Goal: Task Accomplishment & Management: Complete application form

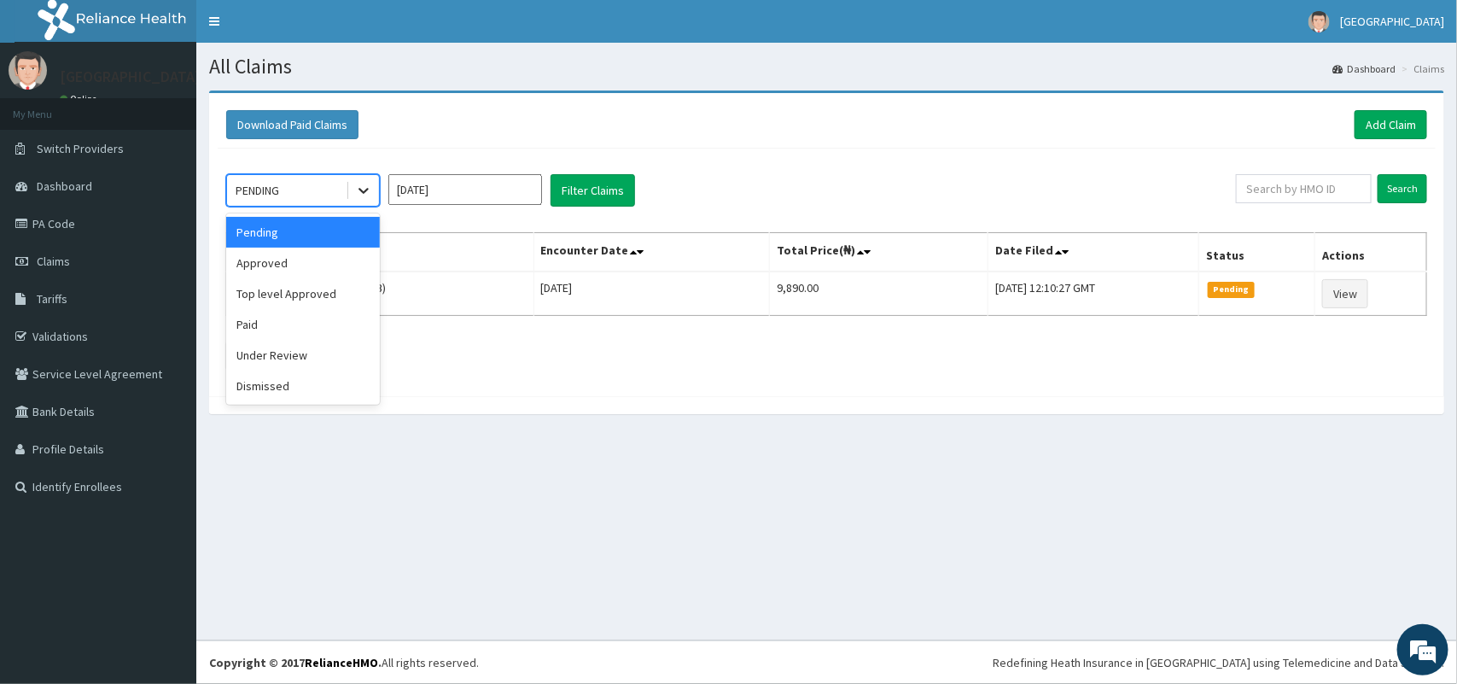
click at [369, 201] on div at bounding box center [363, 190] width 31 height 31
click at [327, 352] on div "Under Review" at bounding box center [303, 355] width 154 height 31
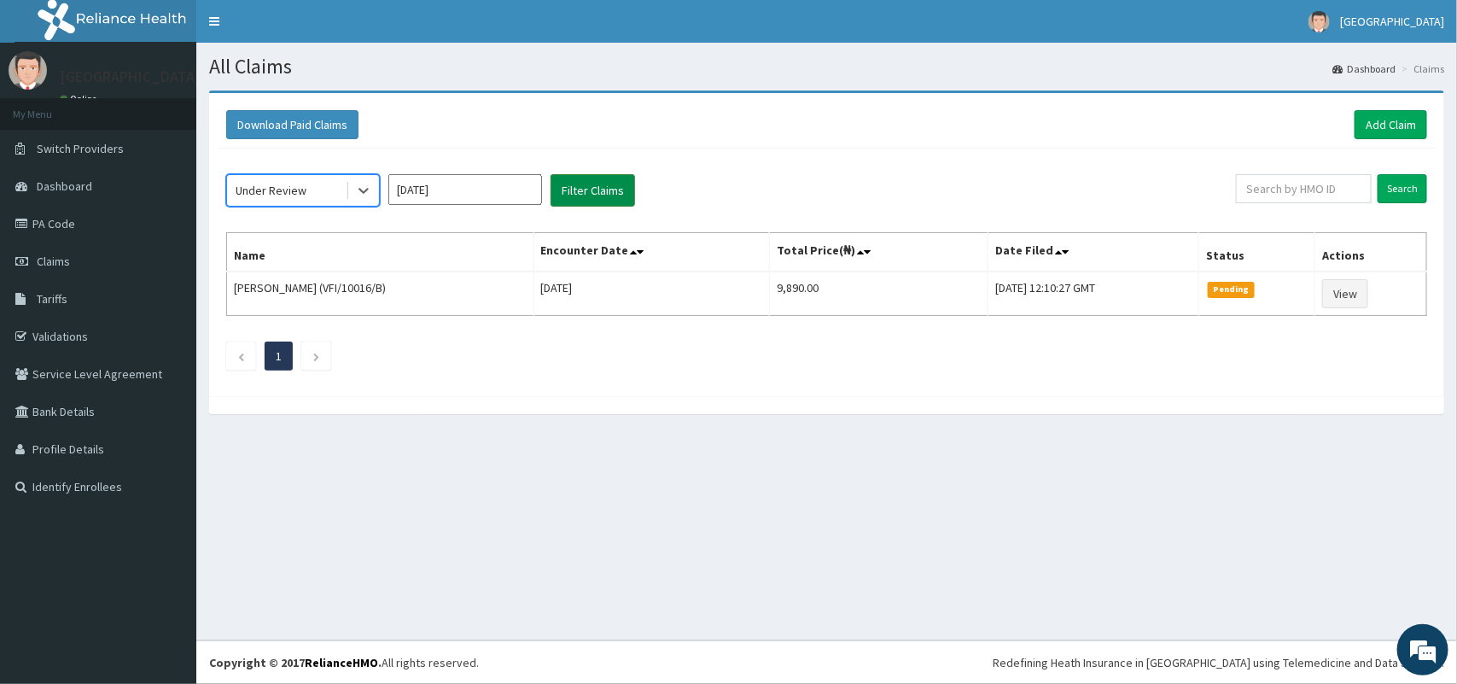
click at [603, 196] on button "Filter Claims" at bounding box center [592, 190] width 84 height 32
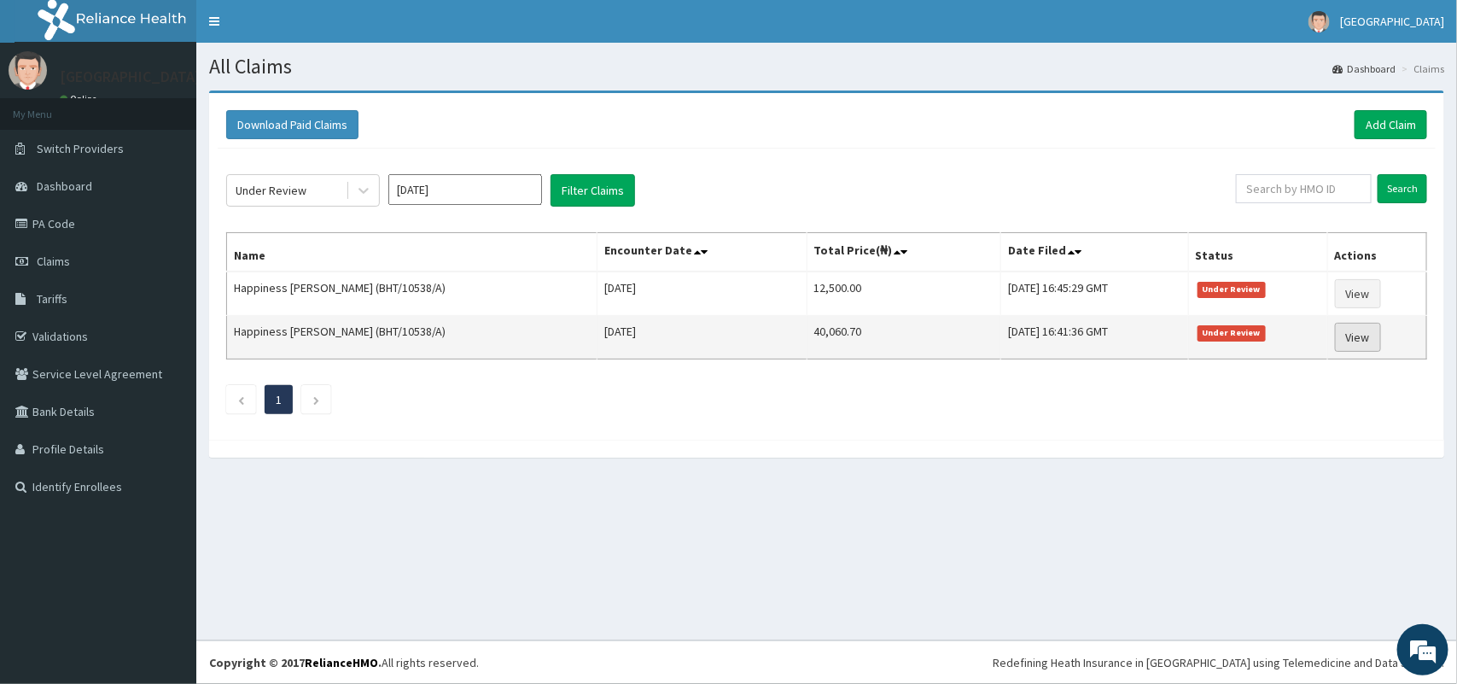
click at [1354, 337] on link "View" at bounding box center [1358, 337] width 46 height 29
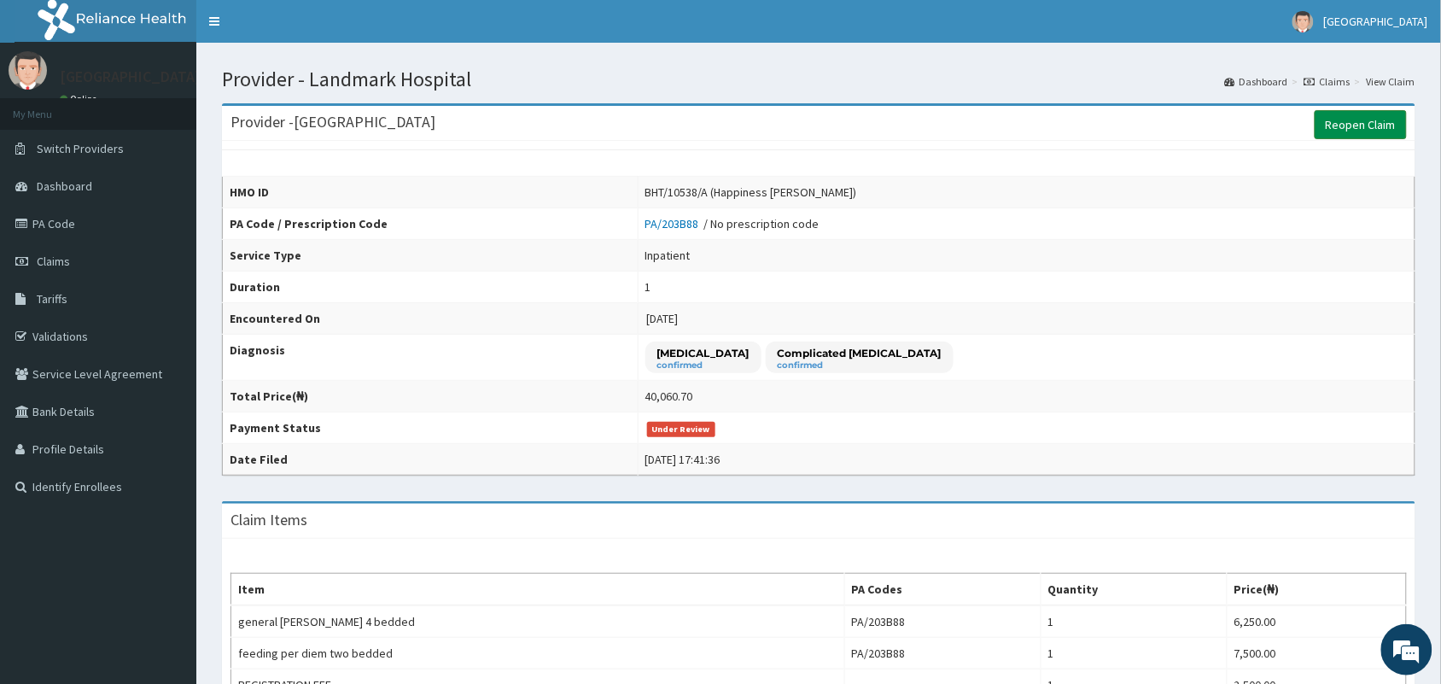
click at [1331, 119] on link "Reopen Claim" at bounding box center [1360, 124] width 92 height 29
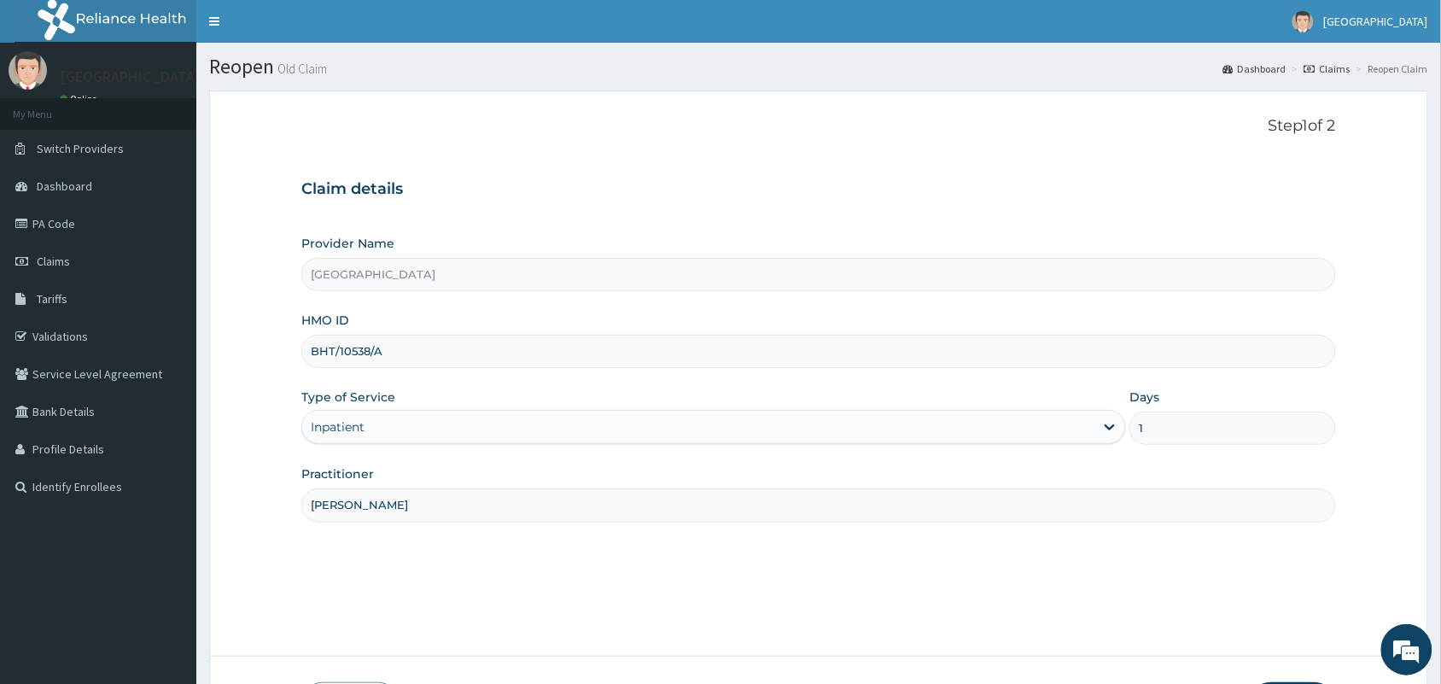
scroll to position [125, 0]
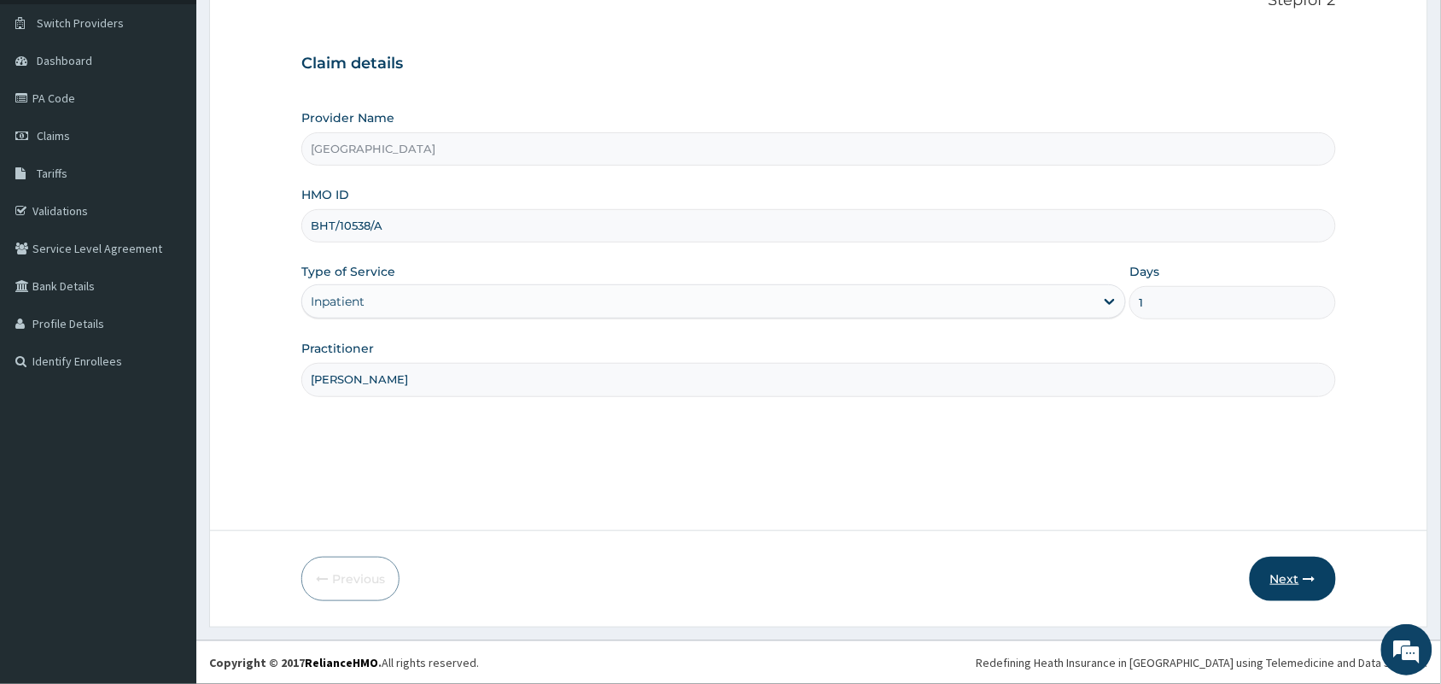
click at [1293, 572] on button "Next" at bounding box center [1292, 578] width 86 height 44
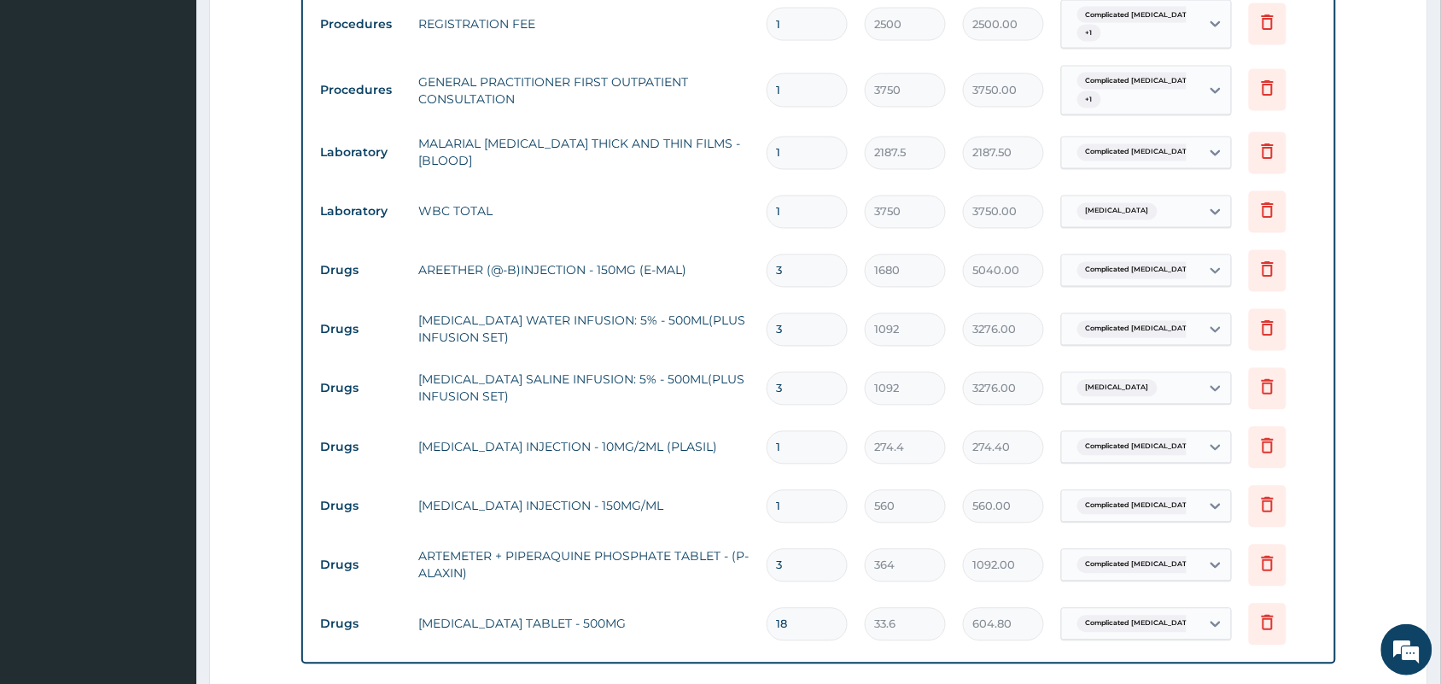
scroll to position [0, 0]
click at [1266, 265] on icon at bounding box center [1267, 268] width 12 height 15
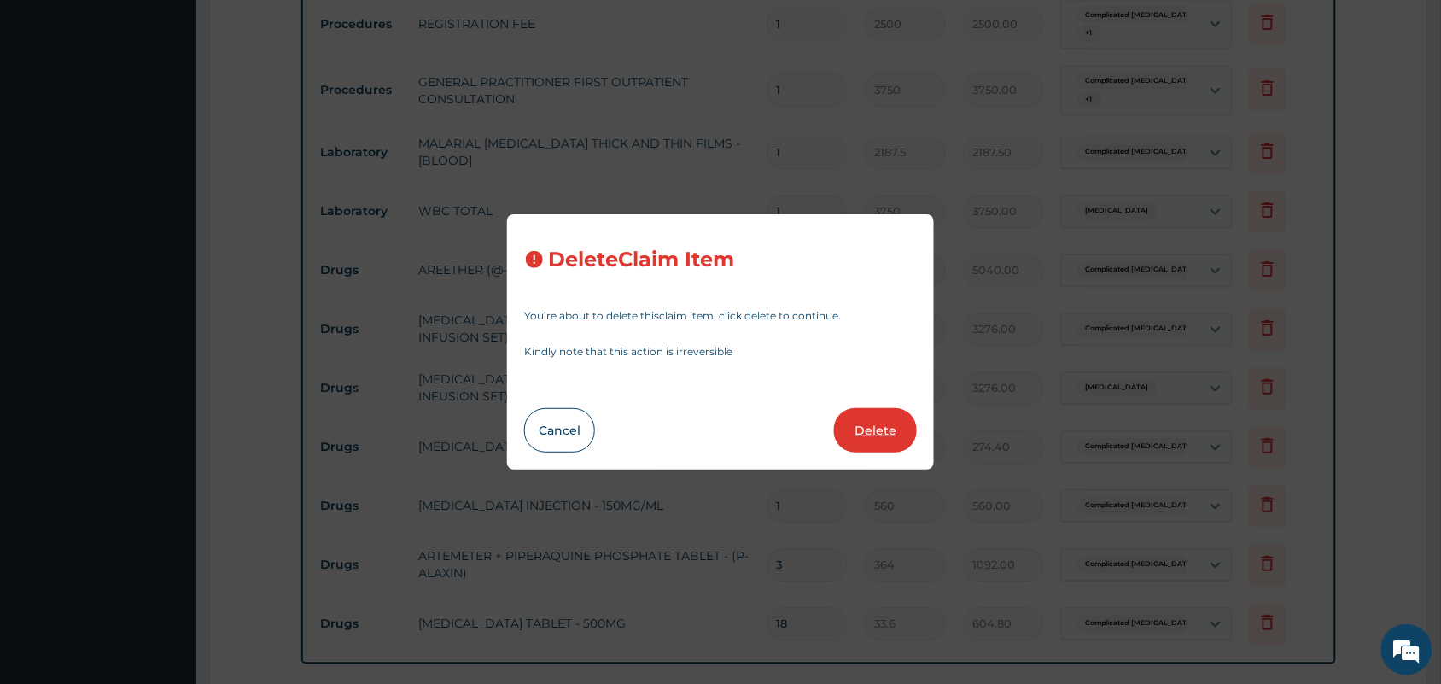
click at [871, 433] on button "Delete" at bounding box center [875, 430] width 83 height 44
type input "1092"
type input "3276.00"
type input "1"
type input "274.4"
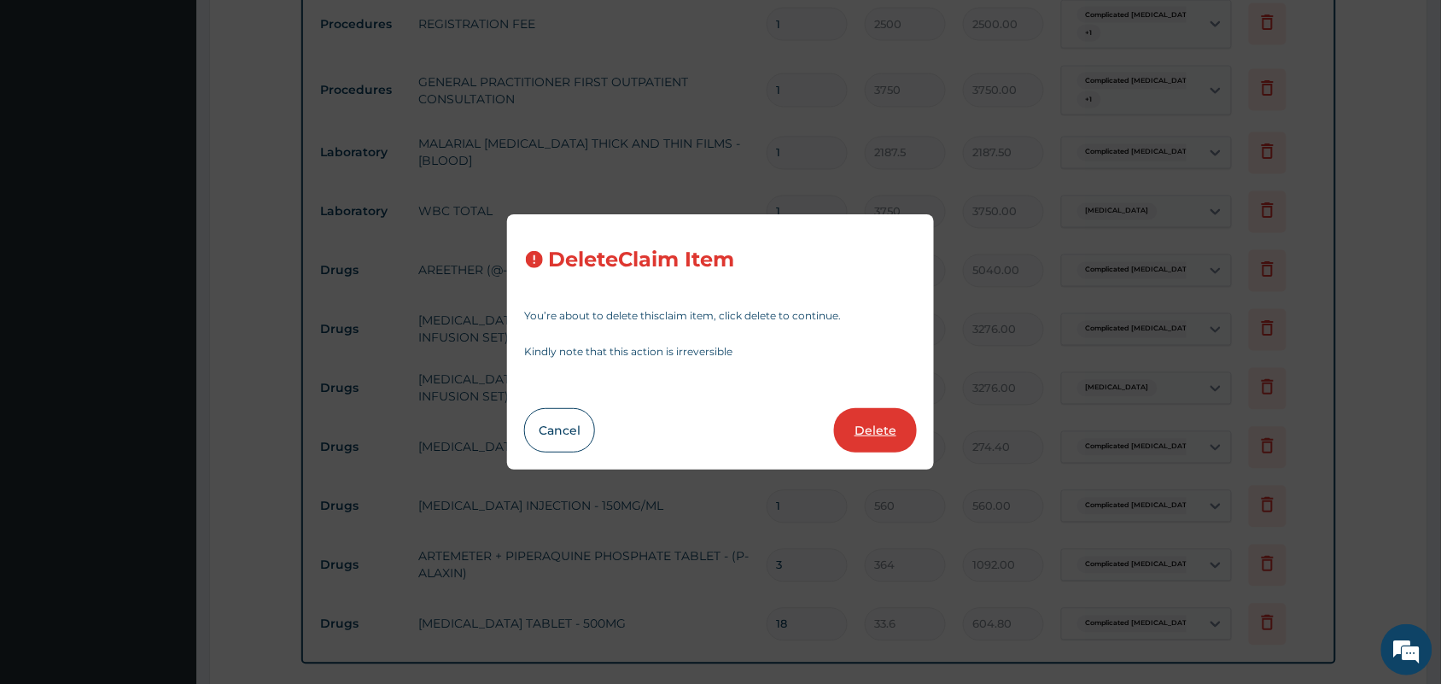
type input "274.40"
type input "560"
type input "560.00"
type input "3"
type input "364"
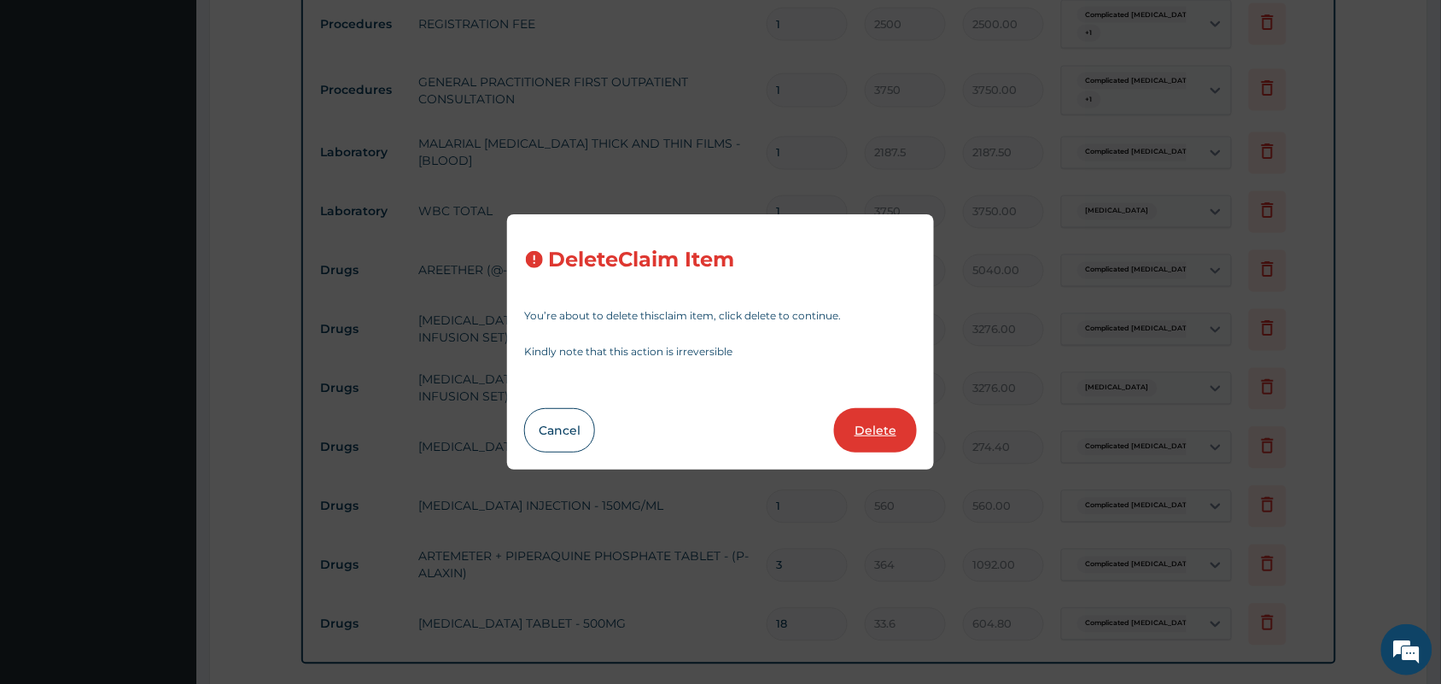
type input "1092.00"
type input "18"
type input "33.6"
type input "604.80"
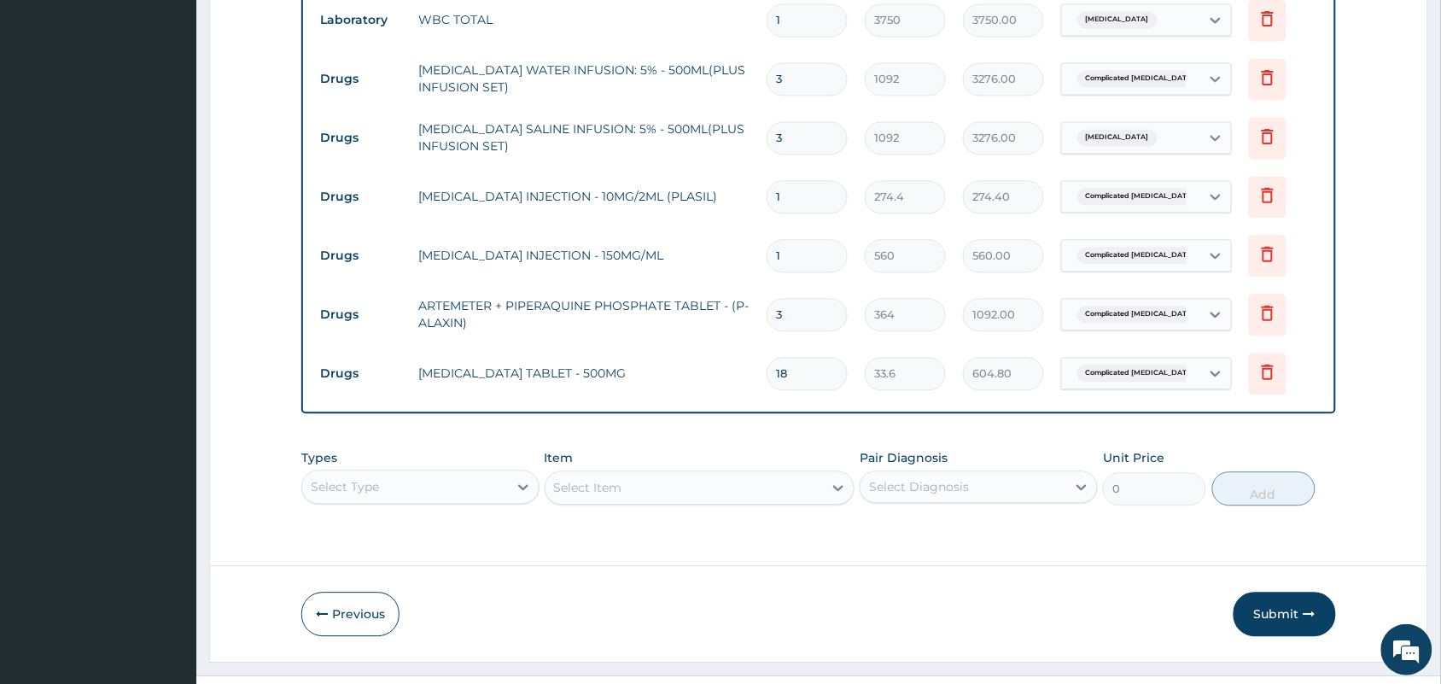
scroll to position [1050, 0]
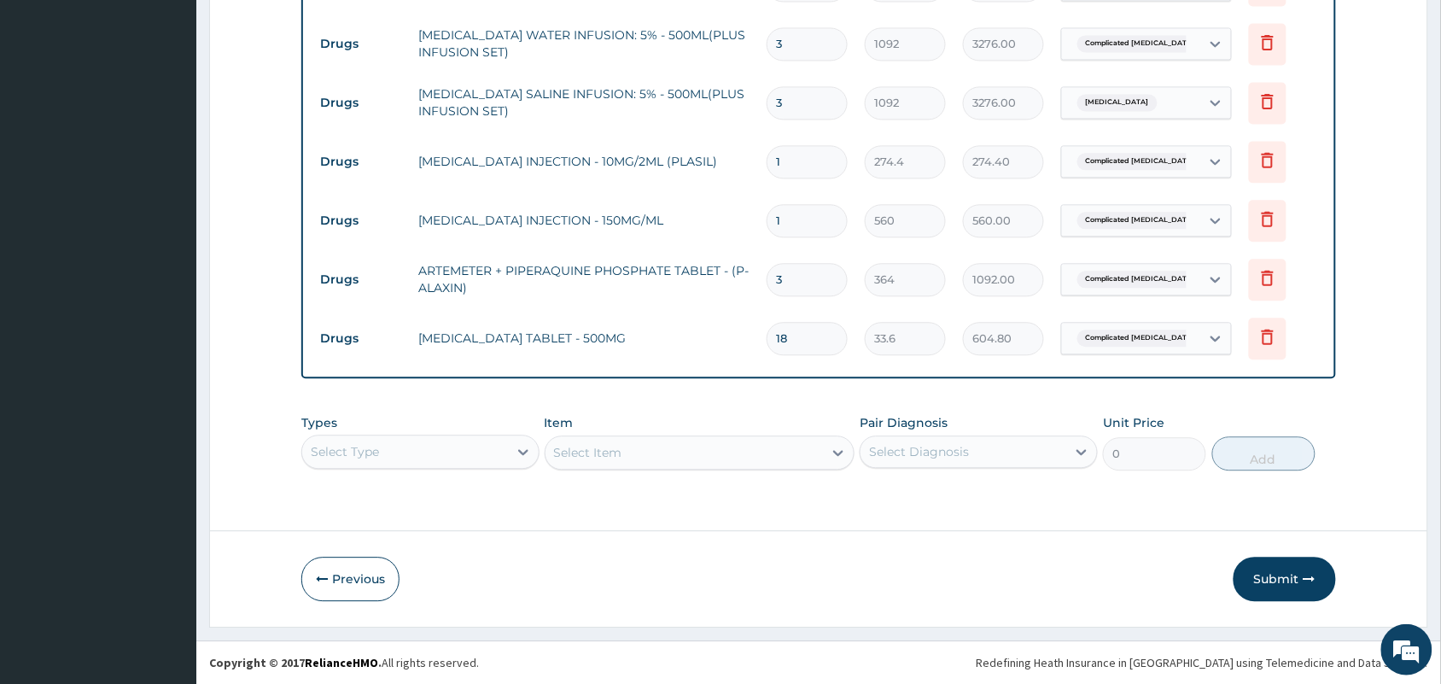
click at [471, 455] on div "Select Type" at bounding box center [420, 451] width 238 height 34
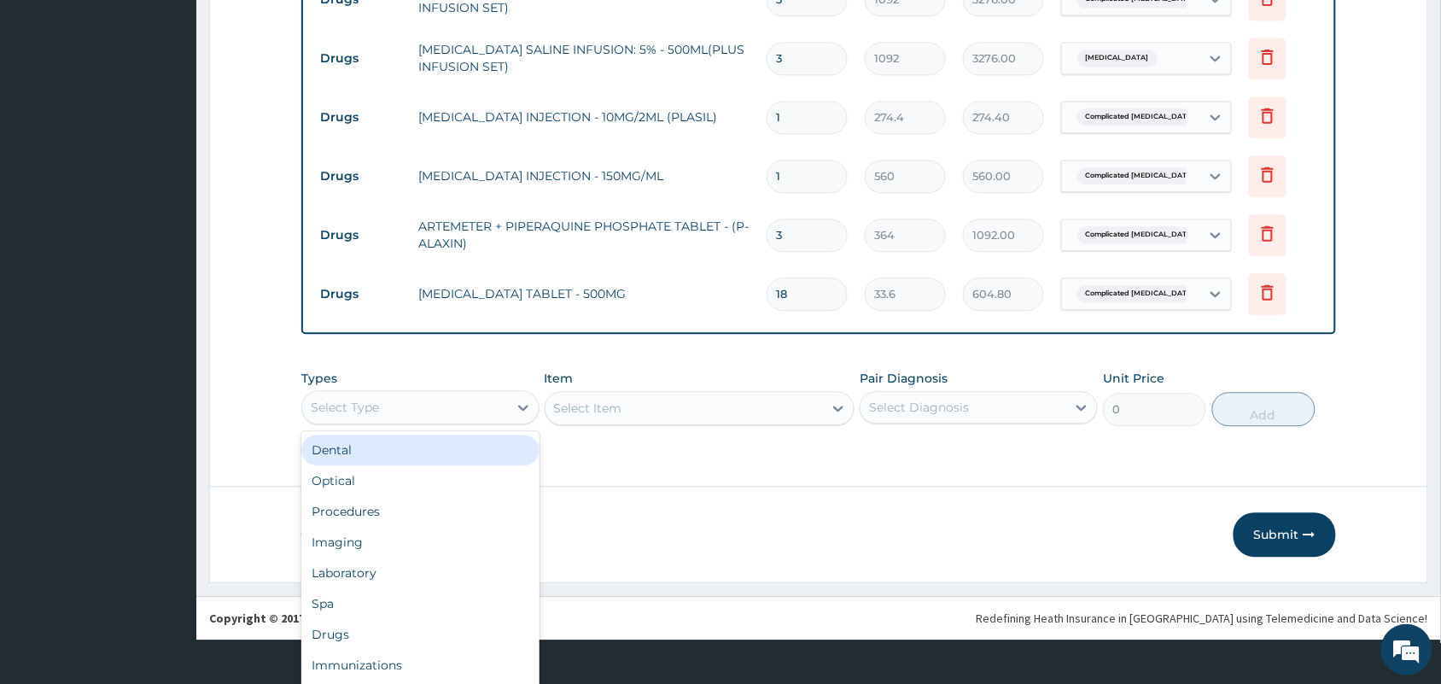
scroll to position [47, 0]
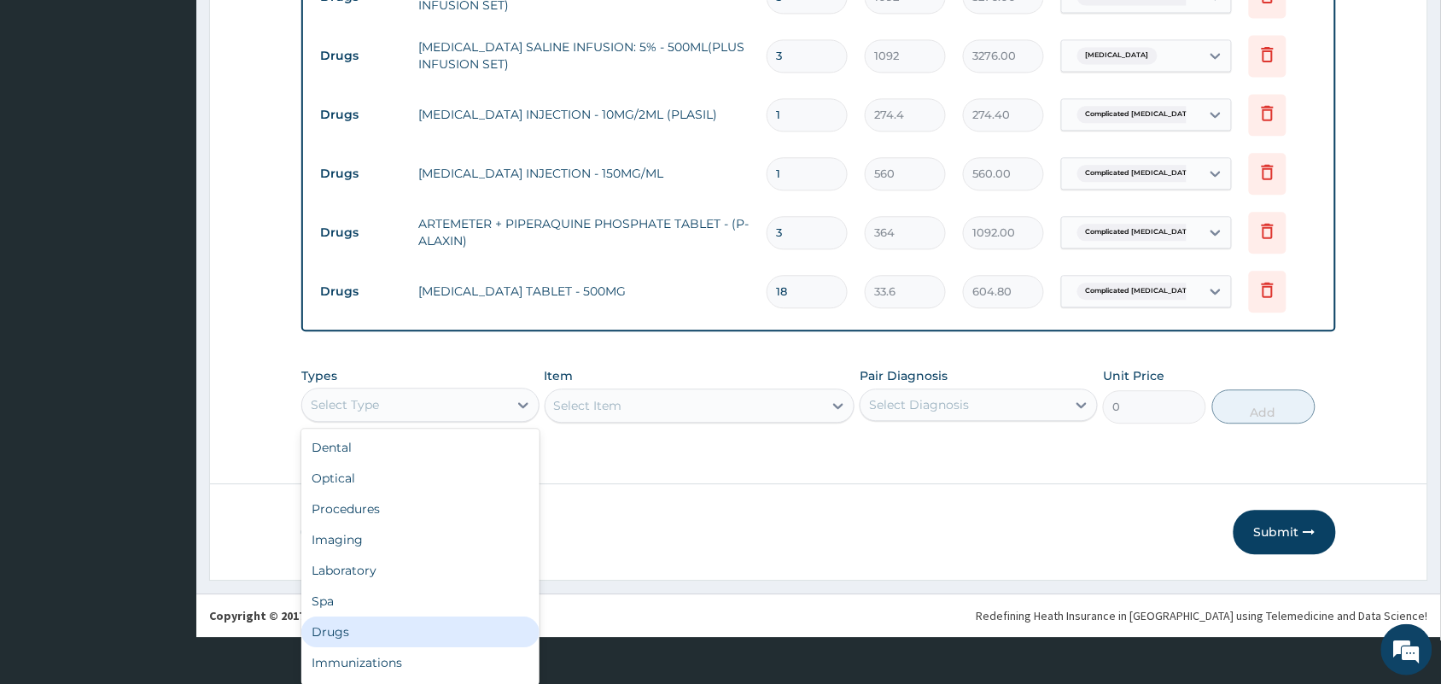
click at [380, 621] on div "Drugs" at bounding box center [420, 631] width 238 height 31
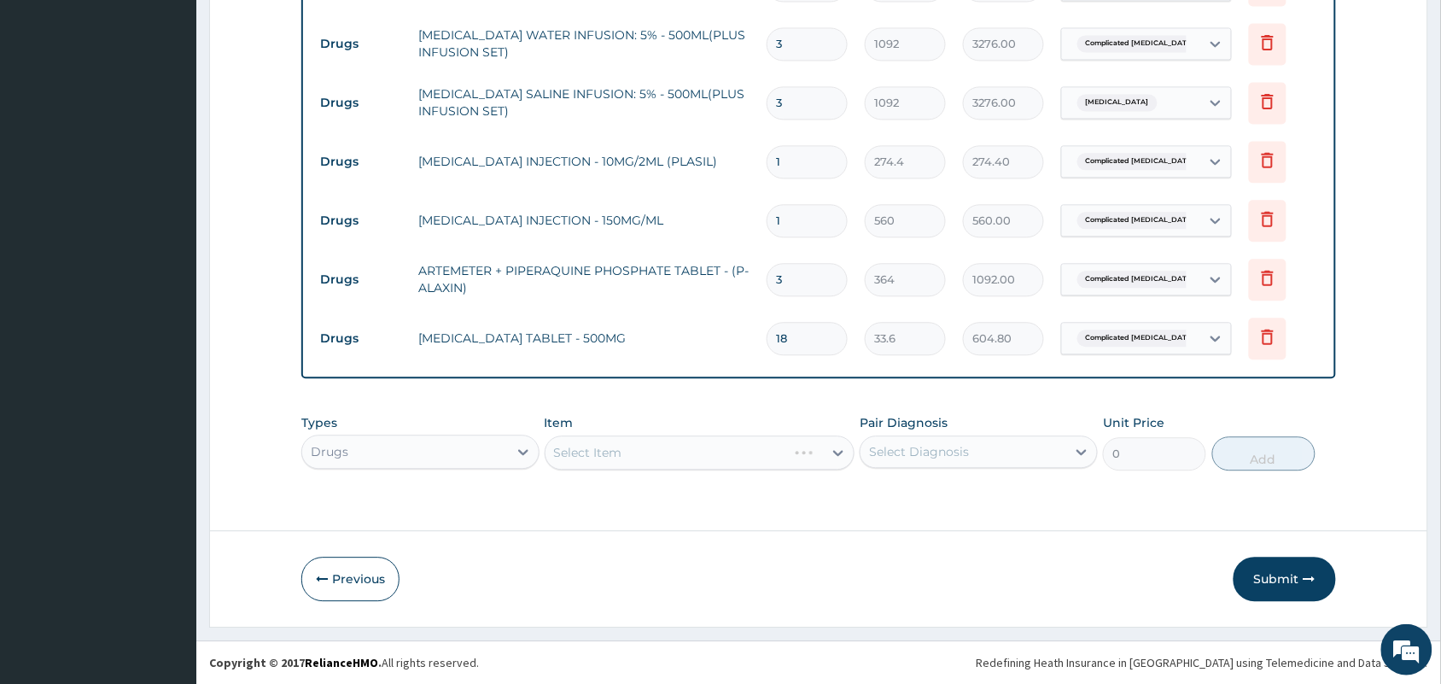
scroll to position [0, 0]
click at [632, 446] on div "Select Item" at bounding box center [699, 452] width 311 height 34
click at [628, 449] on div "Select Item" at bounding box center [684, 452] width 278 height 27
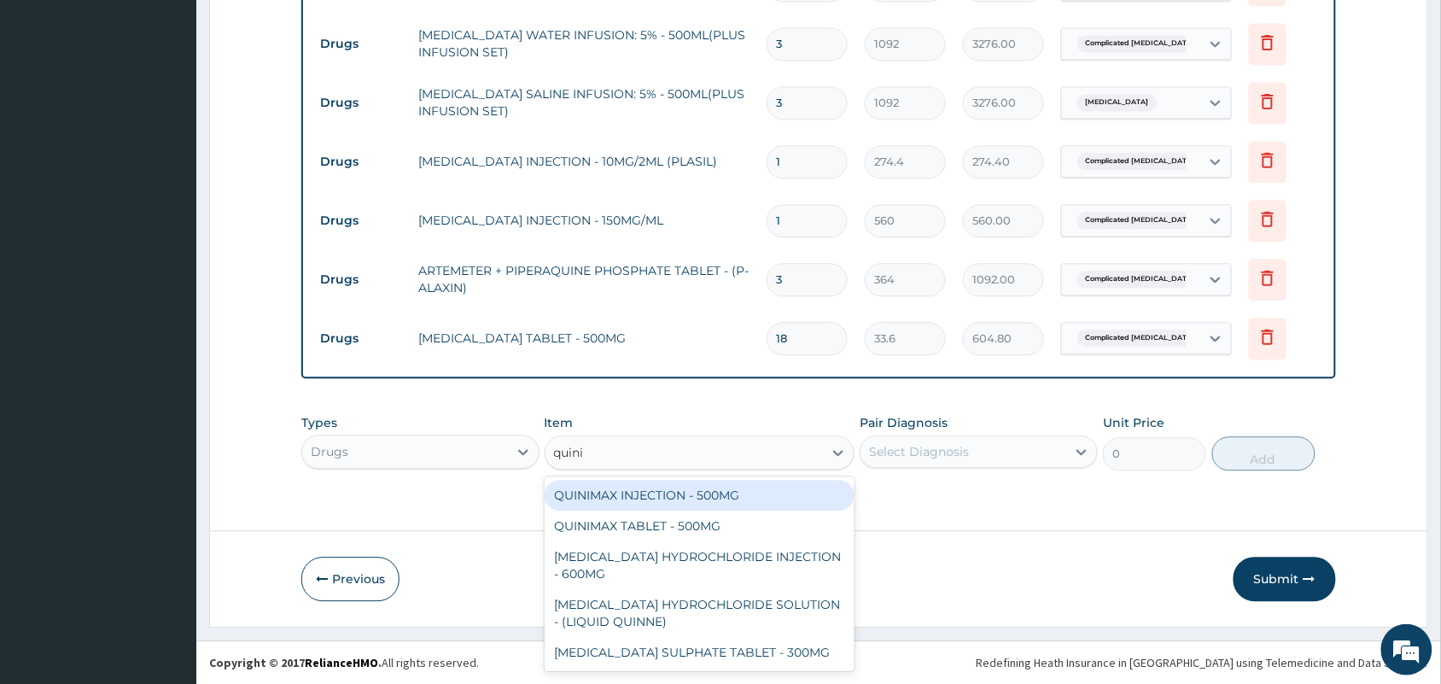
type input "quinin"
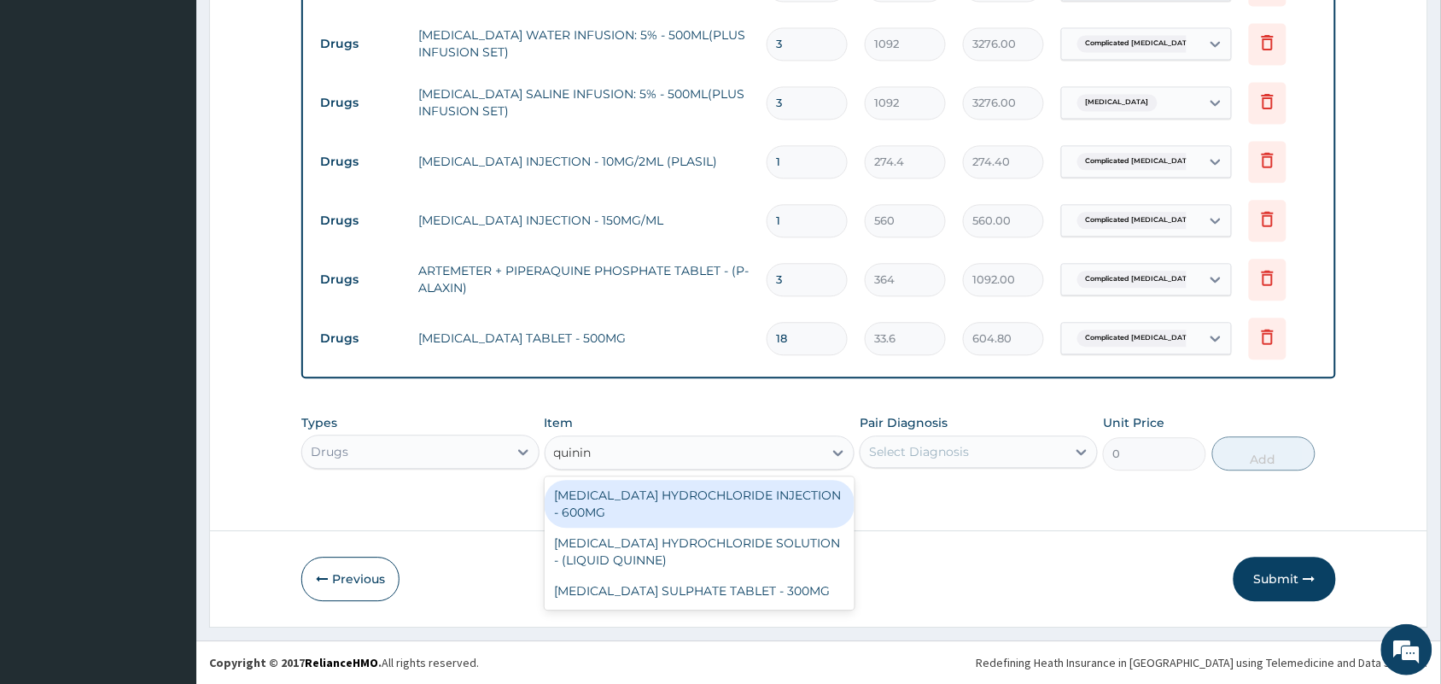
click at [671, 497] on div "[MEDICAL_DATA] HYDROCHLORIDE INJECTION - 600MG" at bounding box center [699, 504] width 311 height 48
type input "218.4"
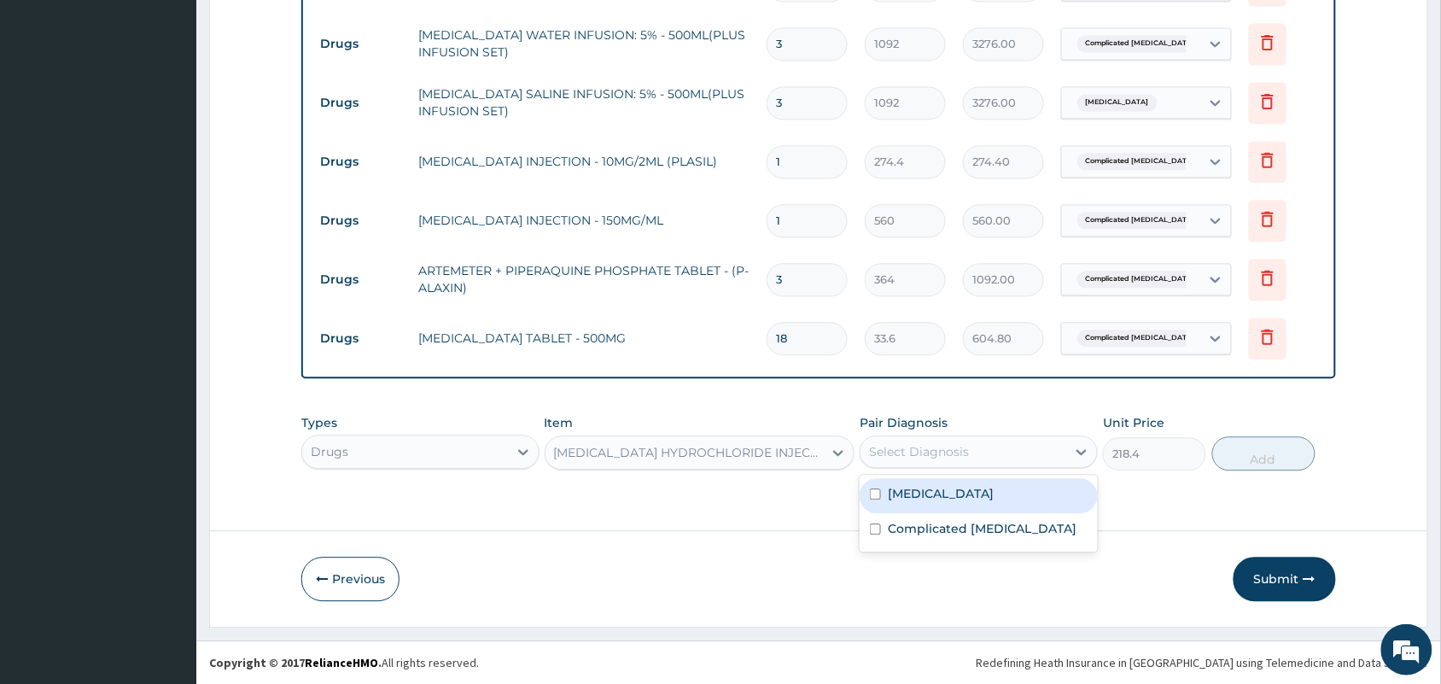
click at [901, 451] on div "Select Diagnosis" at bounding box center [919, 451] width 100 height 17
click at [879, 531] on input "checkbox" at bounding box center [875, 528] width 11 height 11
checkbox input "true"
click at [1272, 458] on button "Add" at bounding box center [1263, 453] width 103 height 34
type input "0"
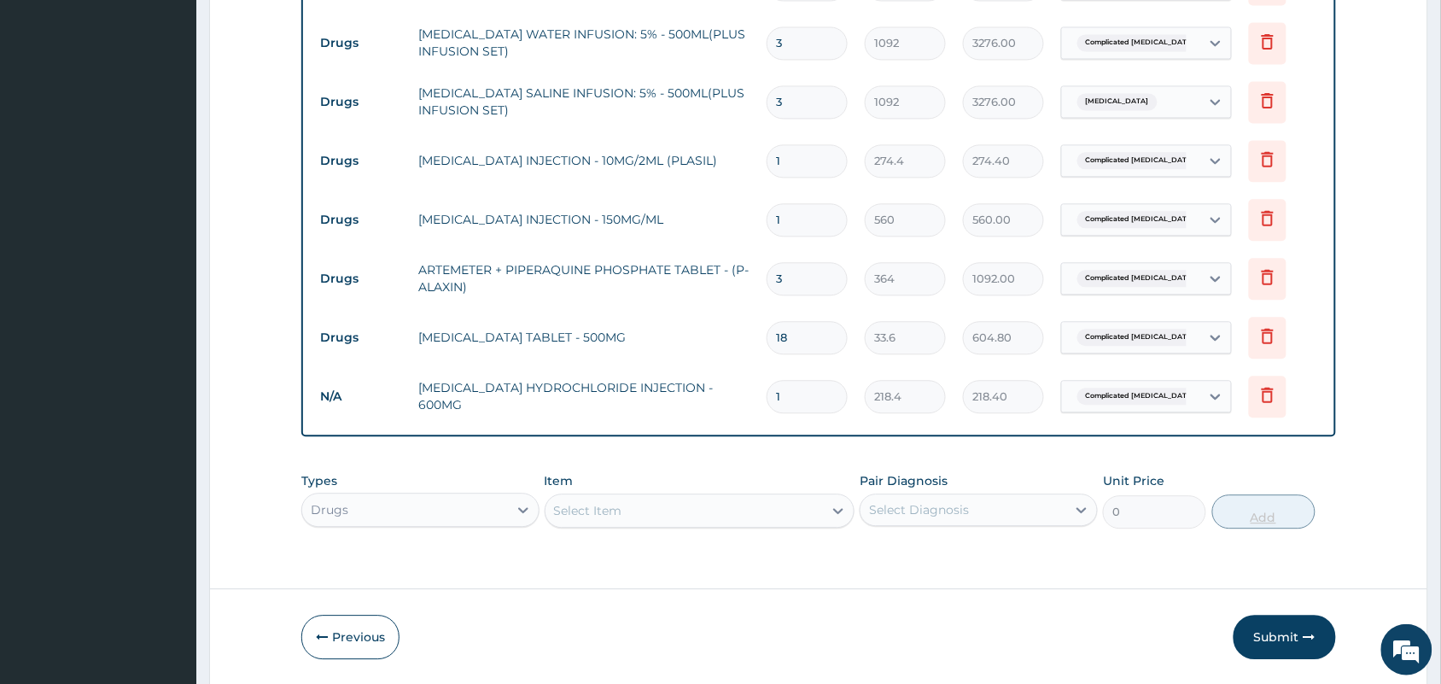
type input "0.00"
type input "3"
type input "655.20"
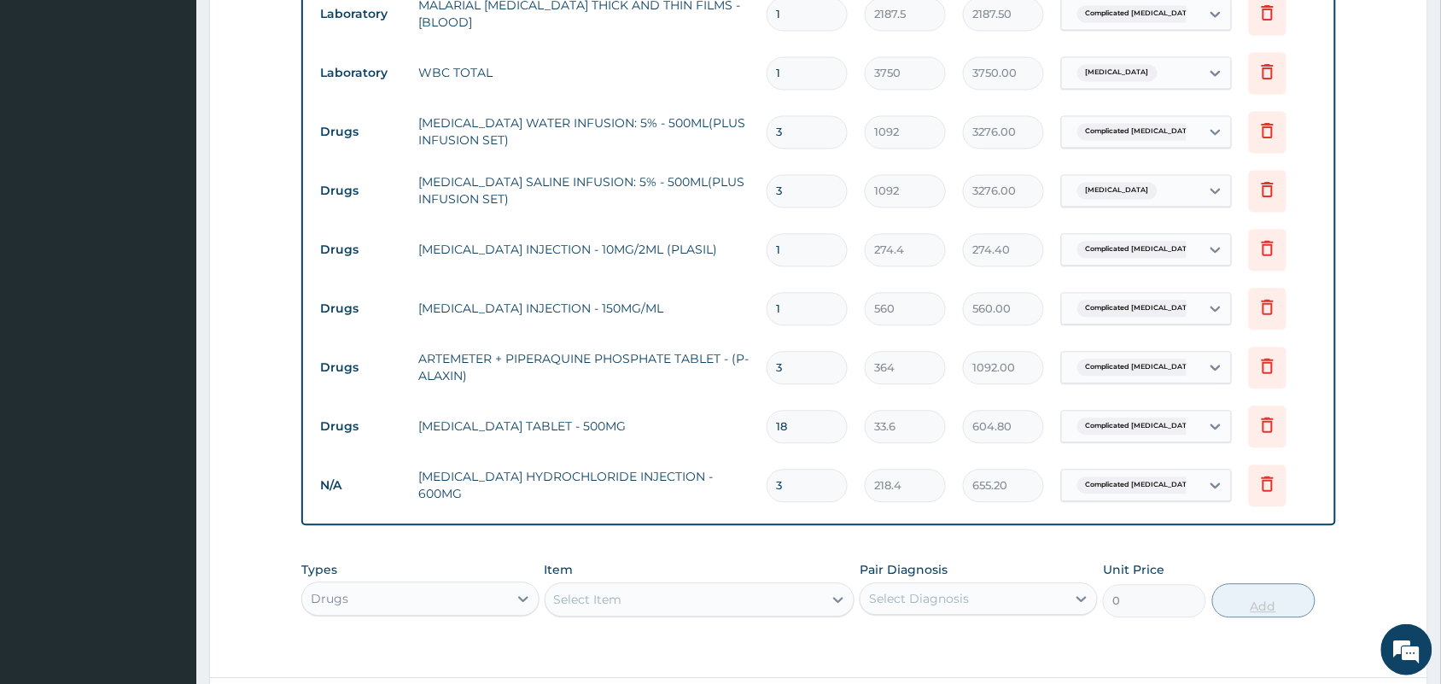
scroll to position [1108, 0]
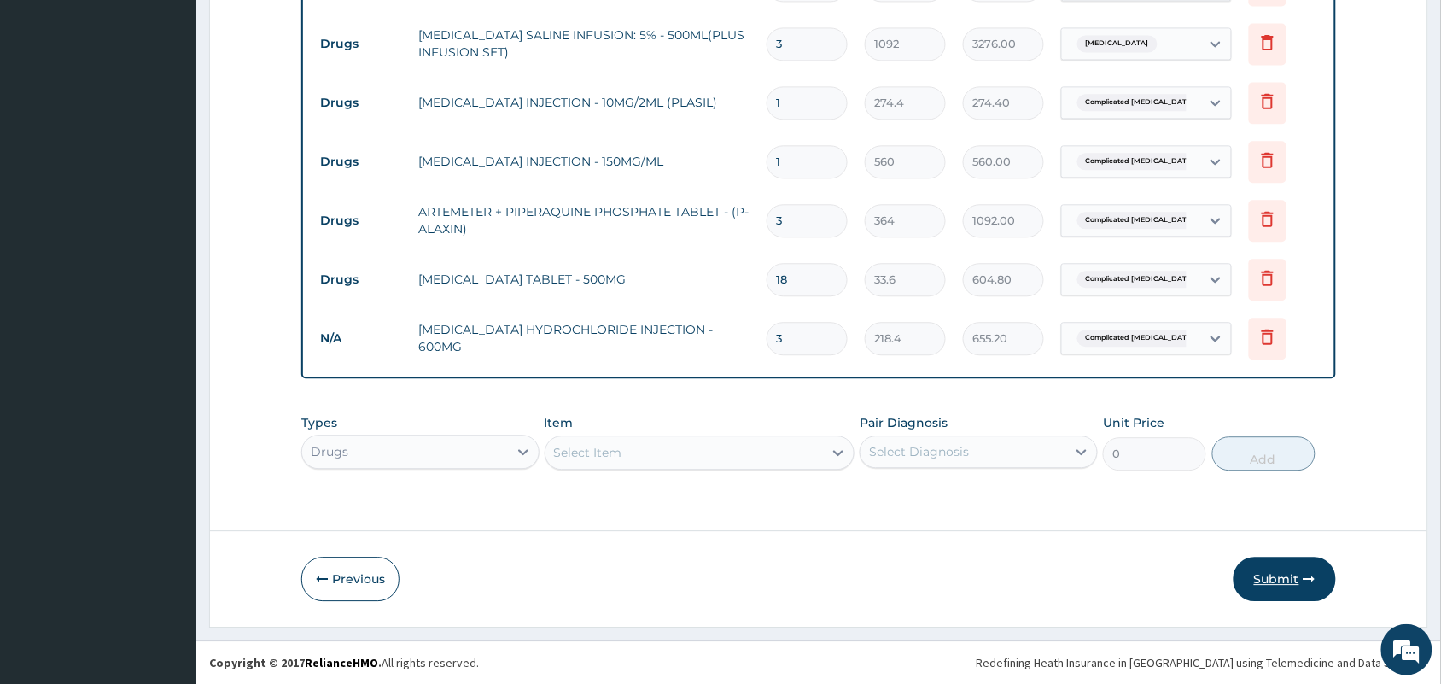
click at [1280, 573] on button "Submit" at bounding box center [1284, 578] width 102 height 44
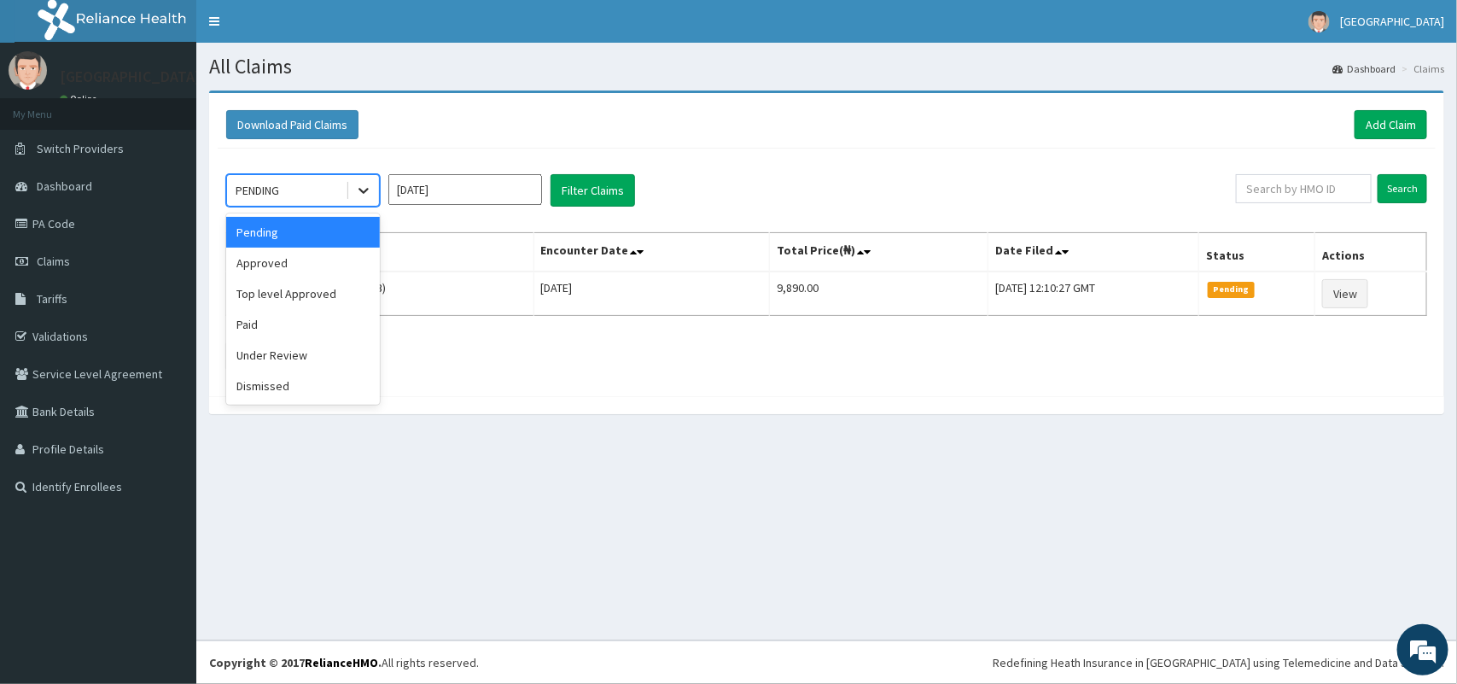
click at [364, 189] on icon at bounding box center [363, 190] width 17 height 17
click at [304, 352] on div "Under Review" at bounding box center [303, 355] width 154 height 31
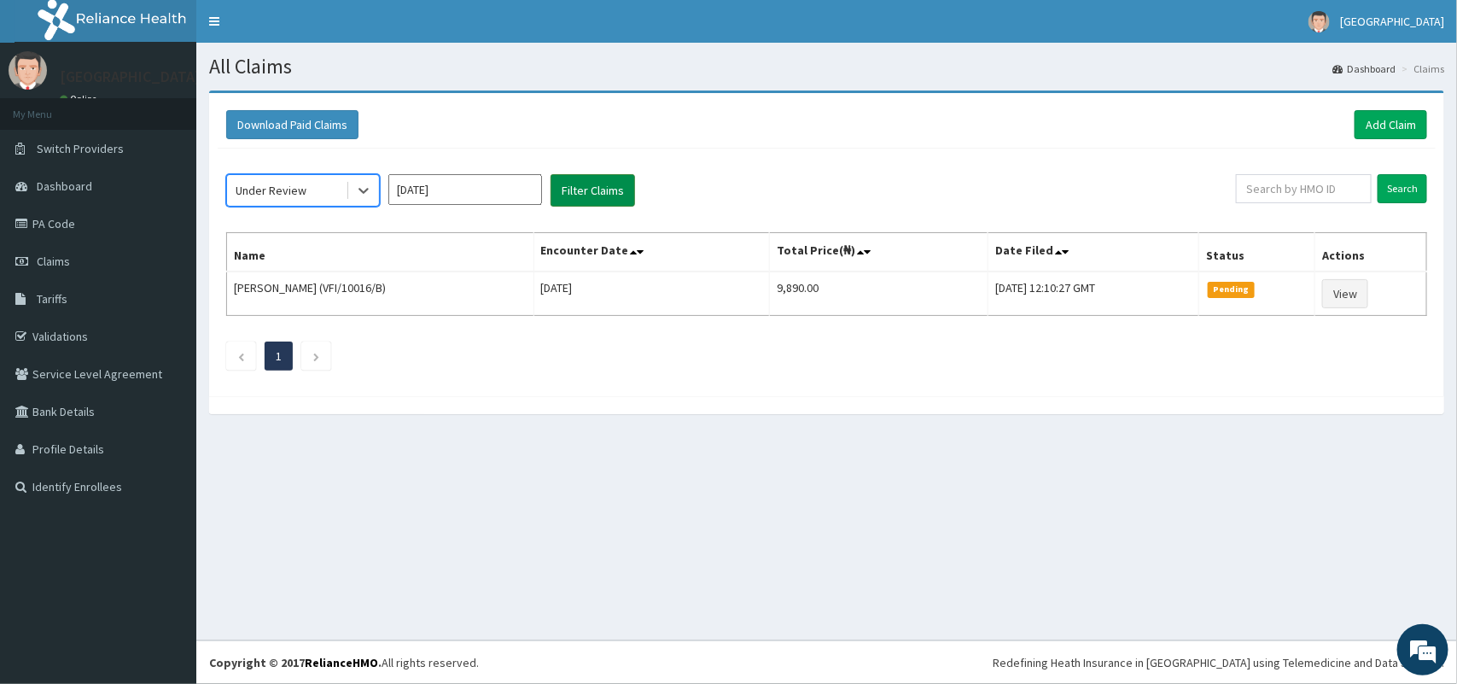
click at [585, 188] on button "Filter Claims" at bounding box center [592, 190] width 84 height 32
